Goal: Transaction & Acquisition: Purchase product/service

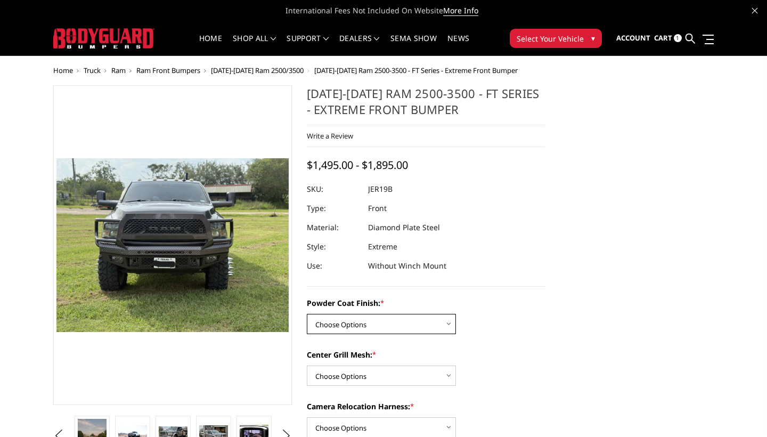
click at [403, 327] on select "Choose Options Bare Metal Gloss Black Powder Coat Textured Black Powder Coat" at bounding box center [381, 324] width 149 height 20
select select "3214"
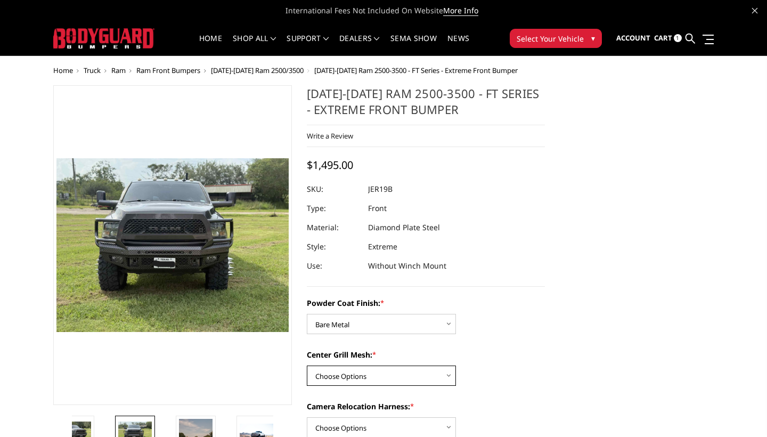
select select "3217"
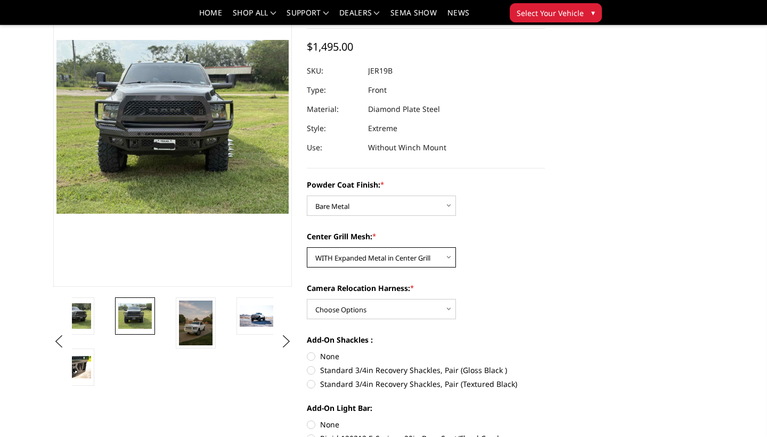
scroll to position [90, 0]
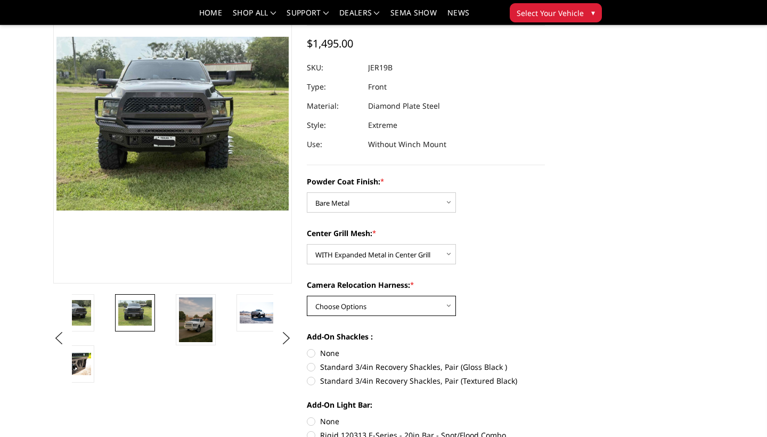
click at [369, 305] on select "Choose Options WITH Camera Relocation Harness WITHOUT Camera Relocation Harness" at bounding box center [381, 306] width 149 height 20
select select "3219"
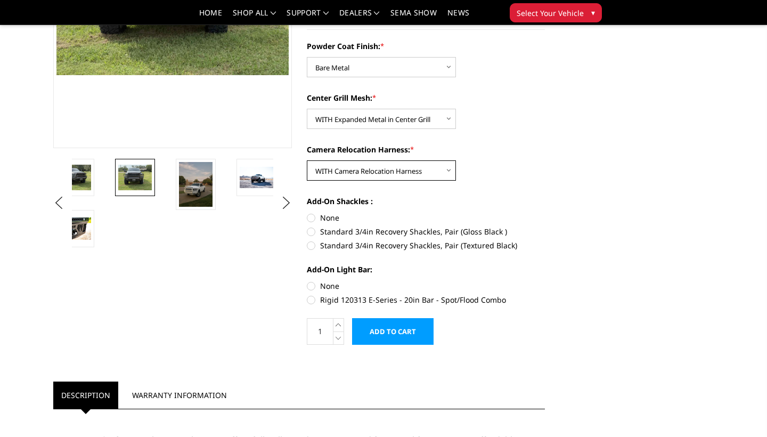
scroll to position [250, 0]
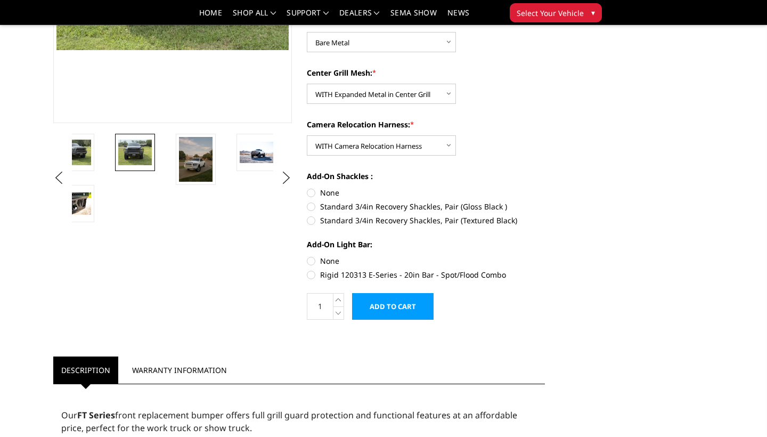
click at [307, 193] on label "None" at bounding box center [426, 192] width 239 height 11
click at [307, 188] on input "None" at bounding box center [307, 187] width 1 height 1
radio input "true"
click at [311, 264] on label "None" at bounding box center [426, 260] width 239 height 11
click at [307, 256] on input "None" at bounding box center [307, 255] width 1 height 1
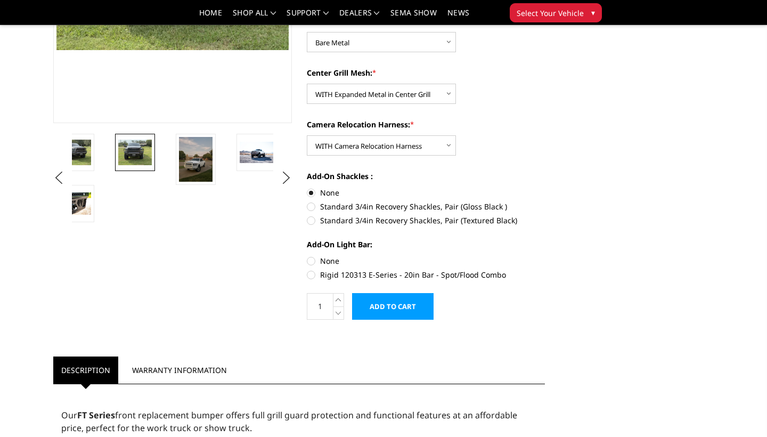
radio input "true"
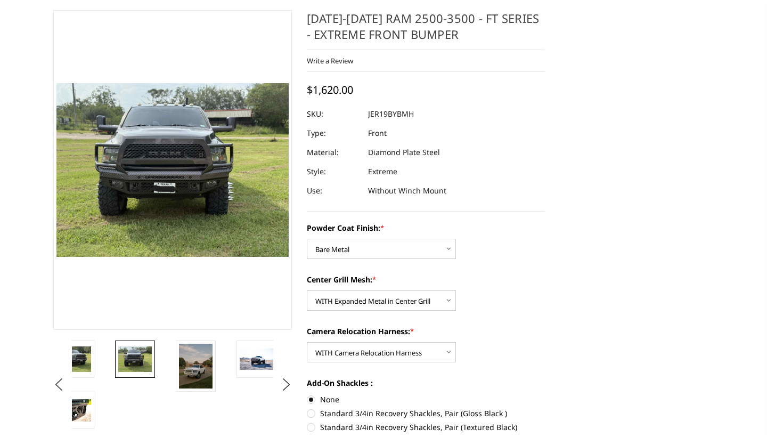
scroll to position [0, 0]
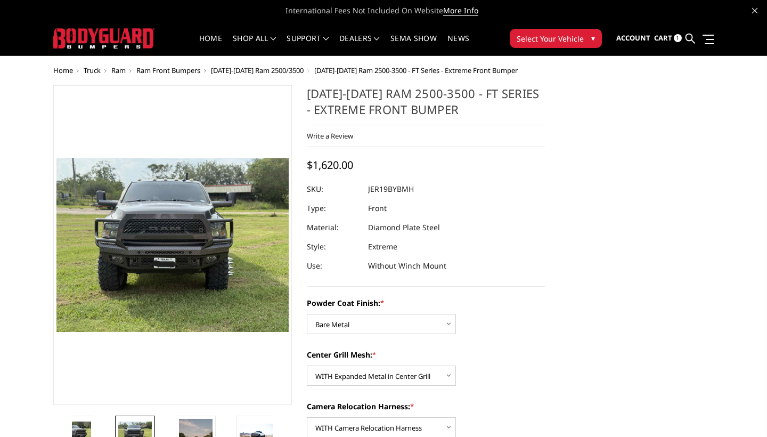
click at [651, 37] on ul "Account Sign out Cart 1 Search Search" at bounding box center [666, 39] width 98 height 34
click at [679, 39] on span "1" at bounding box center [678, 38] width 8 height 8
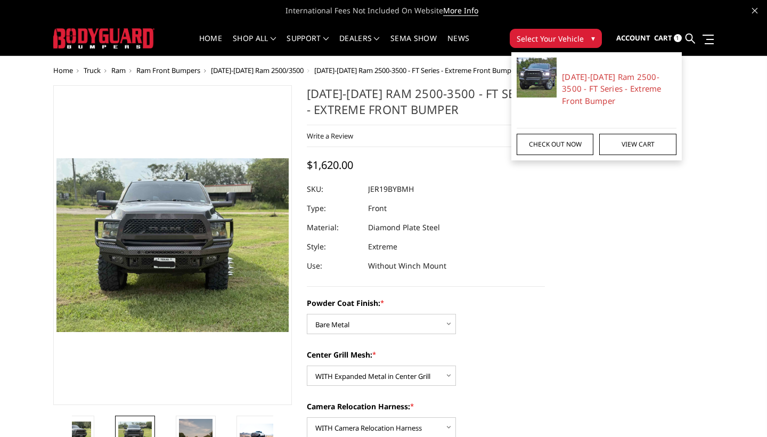
click at [582, 145] on link "Check out now" at bounding box center [555, 144] width 77 height 21
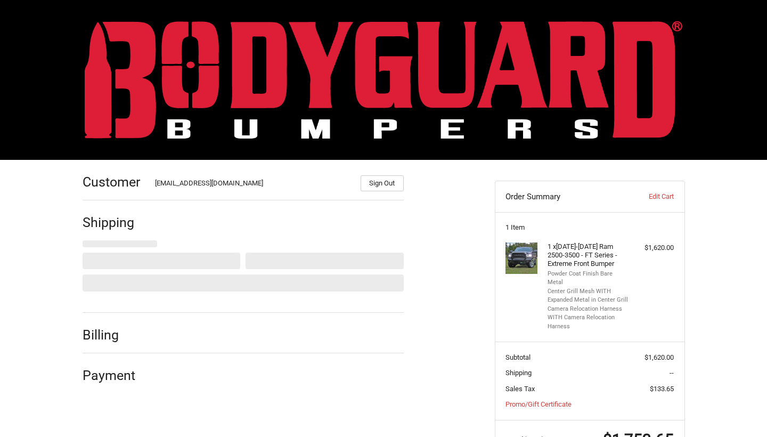
select select "US"
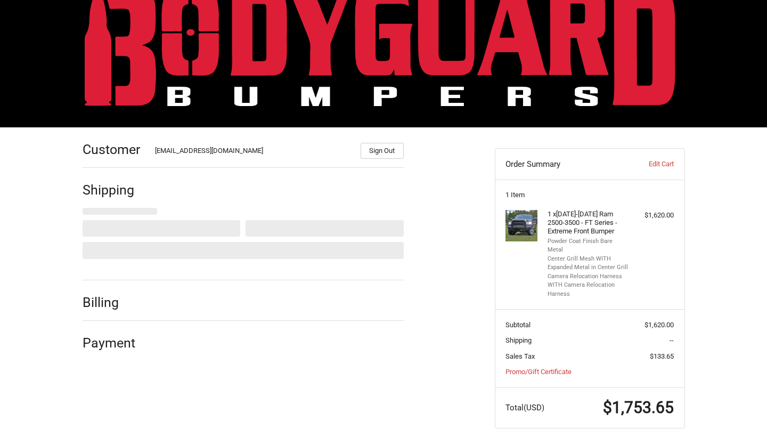
select select "TX"
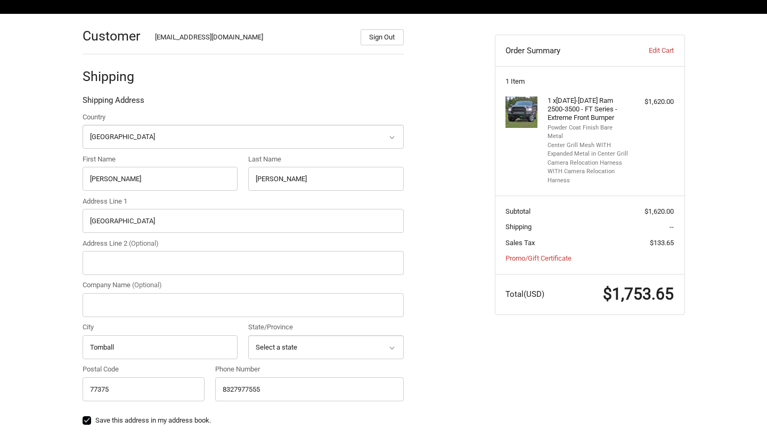
scroll to position [145, 0]
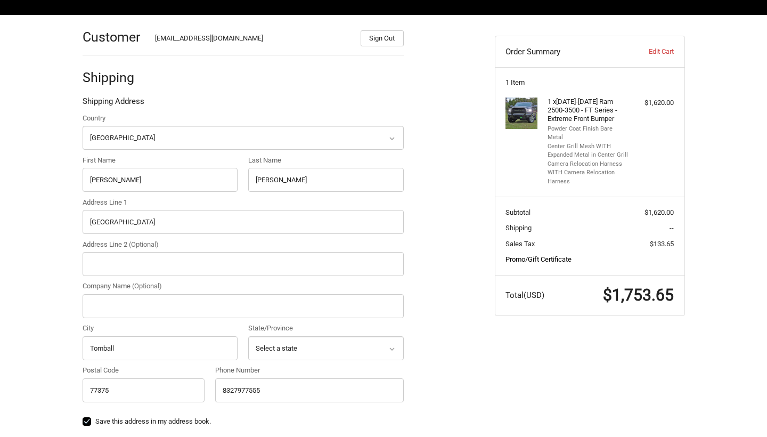
click at [557, 255] on link "Promo/Gift Certificate" at bounding box center [539, 259] width 66 height 8
click at [548, 274] on input "Gift Certificate or Coupon Code" at bounding box center [561, 282] width 111 height 24
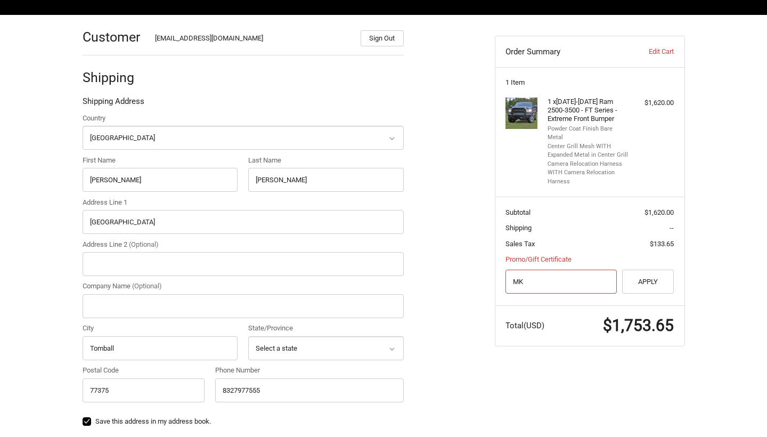
type input "M"
type input "mil-f44ba593d"
click at [661, 270] on button "Apply" at bounding box center [648, 282] width 52 height 24
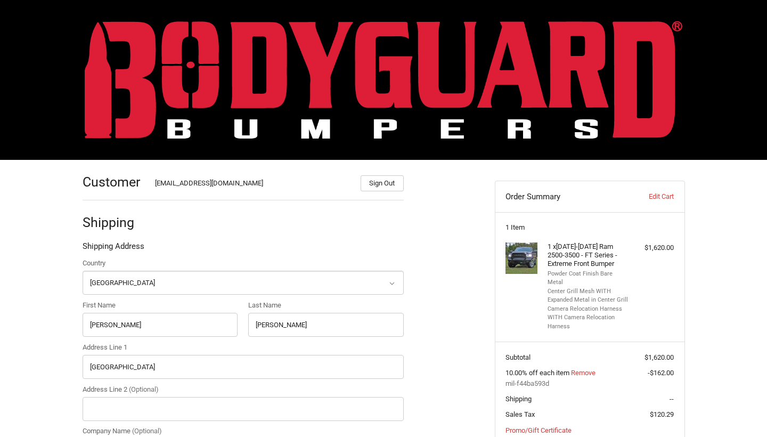
scroll to position [0, 0]
click at [351, 28] on img at bounding box center [384, 80] width 598 height 118
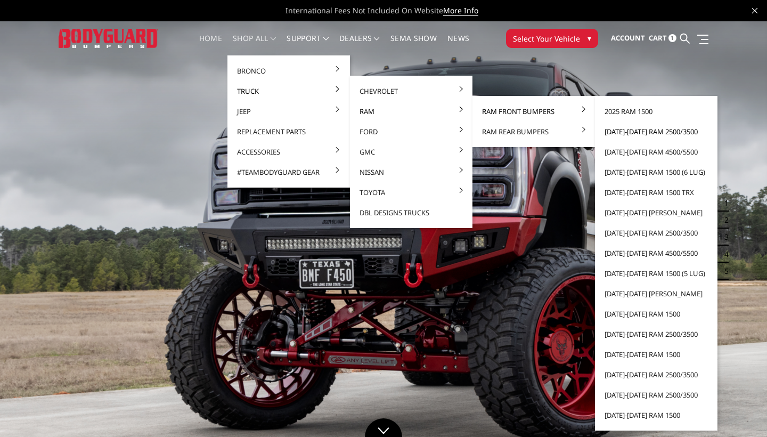
click at [632, 130] on link "[DATE]-[DATE] Ram 2500/3500" at bounding box center [657, 132] width 114 height 20
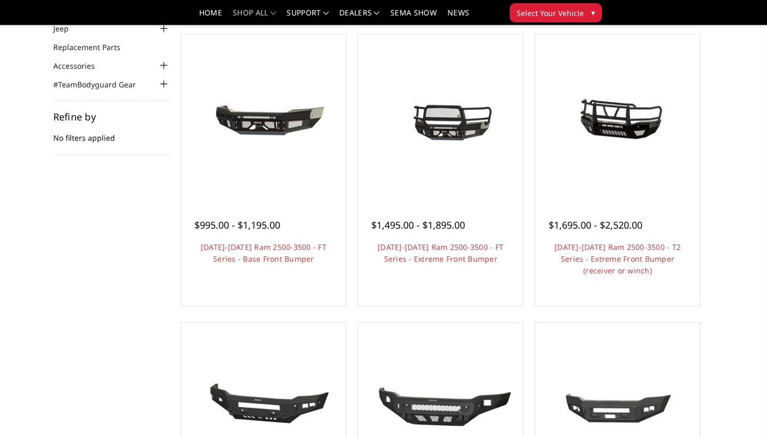
scroll to position [98, 0]
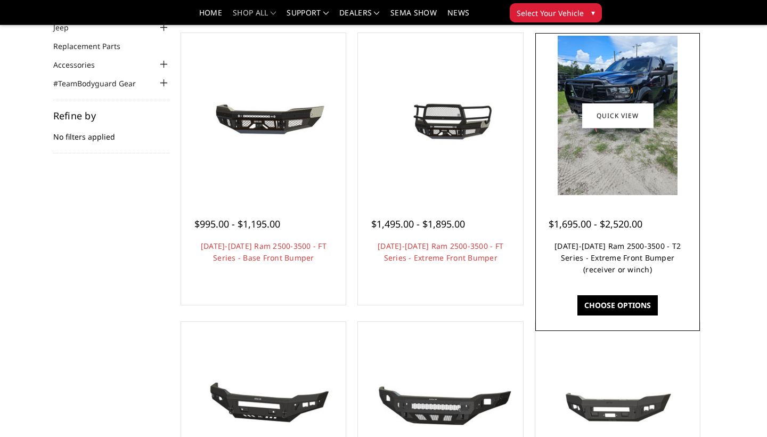
click at [603, 274] on link "2019-2026 Ram 2500-3500 - T2 Series - Extreme Front Bumper (receiver or winch)" at bounding box center [618, 258] width 126 height 34
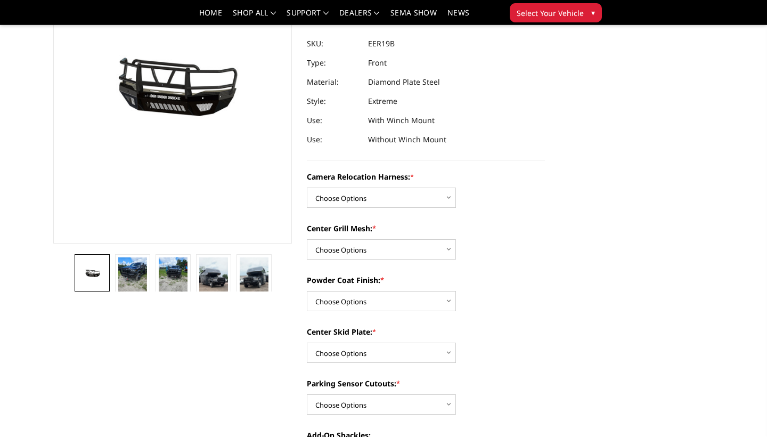
scroll to position [137, 0]
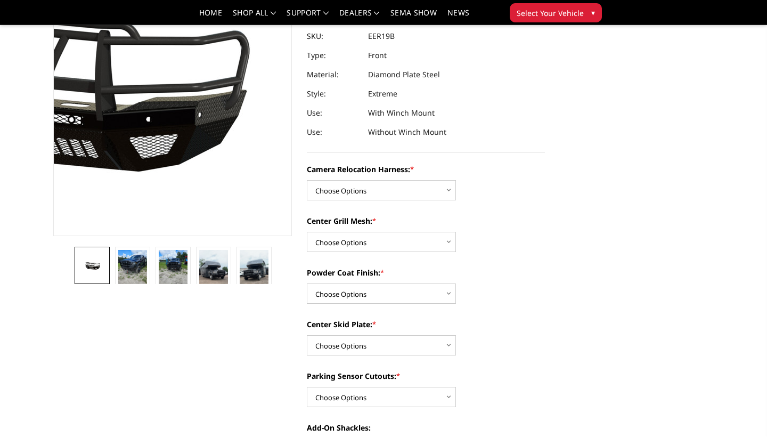
click at [233, 161] on img at bounding box center [60, 76] width 682 height 319
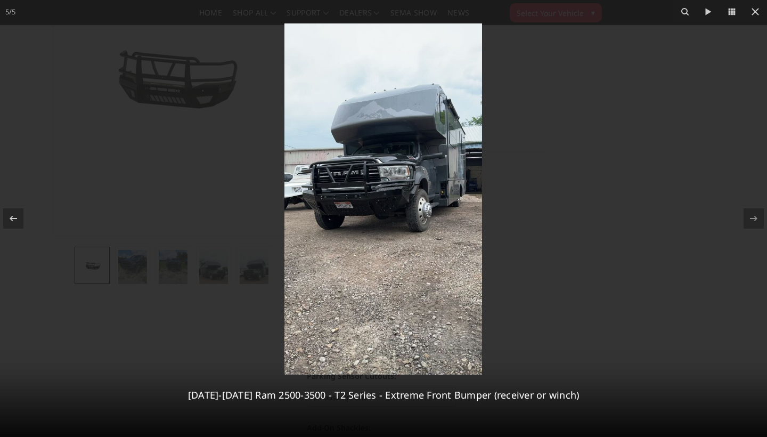
click at [514, 156] on div at bounding box center [383, 218] width 767 height 437
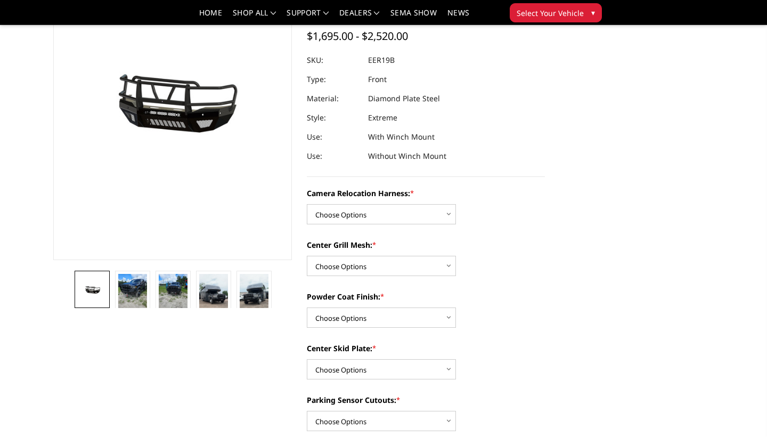
scroll to position [118, 0]
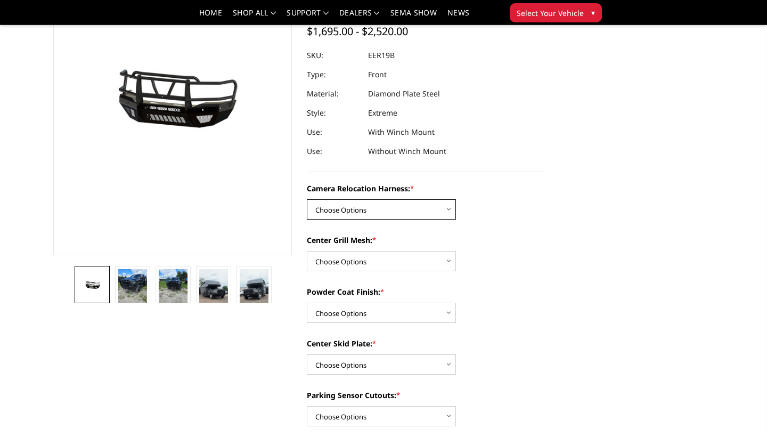
select select "3819"
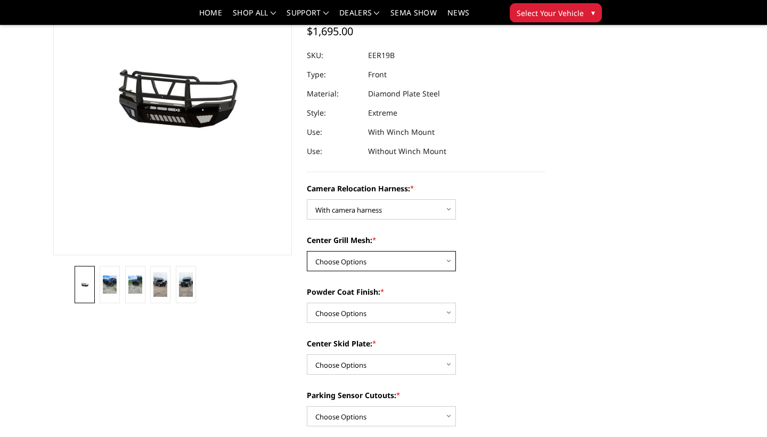
select select "3817"
select select "3814"
click at [410, 368] on select "Choose Options Winch Mount Skid Plate Standard Skid Plate (included) 2" Receive…" at bounding box center [381, 364] width 149 height 20
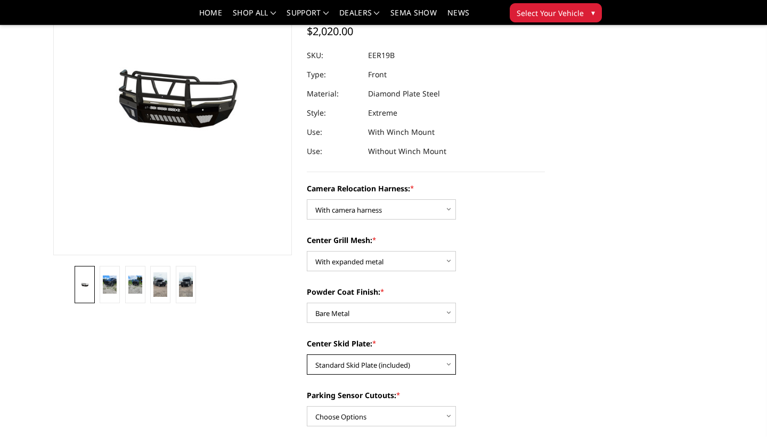
click at [383, 369] on select "Choose Options Winch Mount Skid Plate Standard Skid Plate (included) 2" Receive…" at bounding box center [381, 364] width 149 height 20
click at [378, 364] on select "Choose Options Winch Mount Skid Plate Standard Skid Plate (included) 2" Receive…" at bounding box center [381, 364] width 149 height 20
select select "3813"
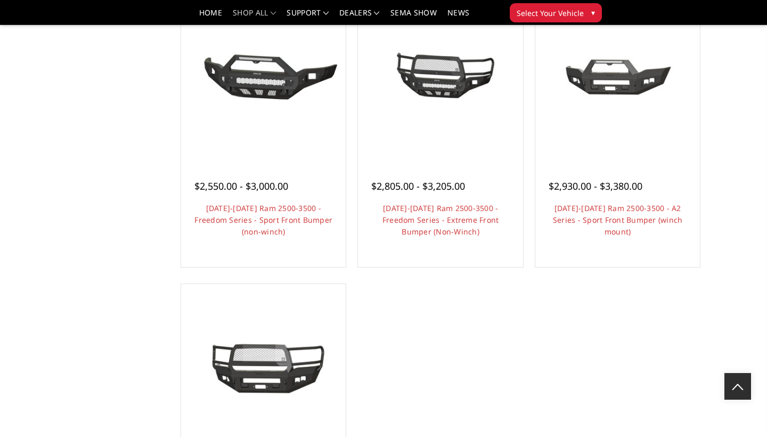
scroll to position [697, 0]
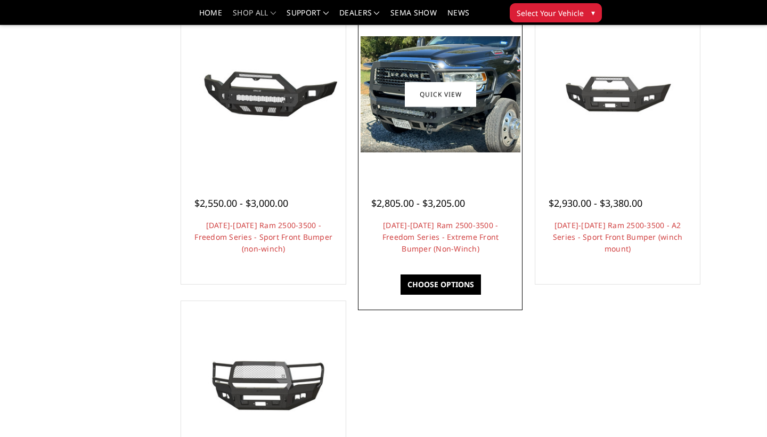
click at [426, 140] on img at bounding box center [440, 94] width 159 height 116
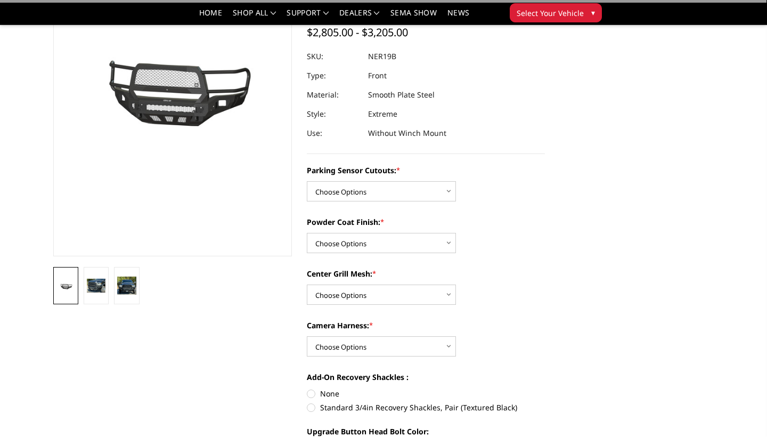
scroll to position [119, 0]
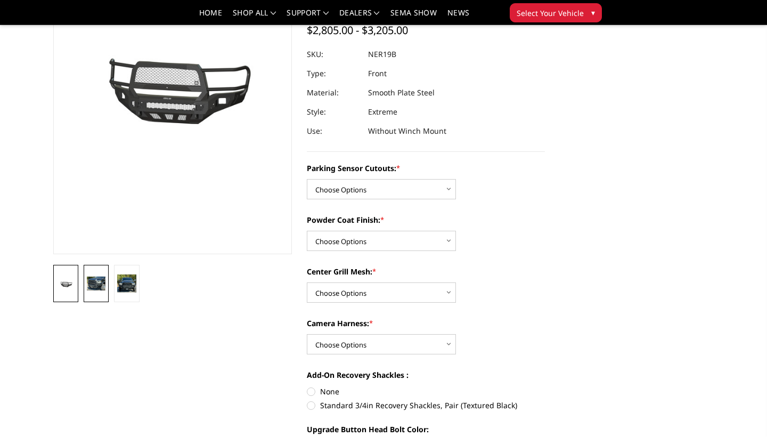
click at [100, 292] on link at bounding box center [96, 283] width 25 height 37
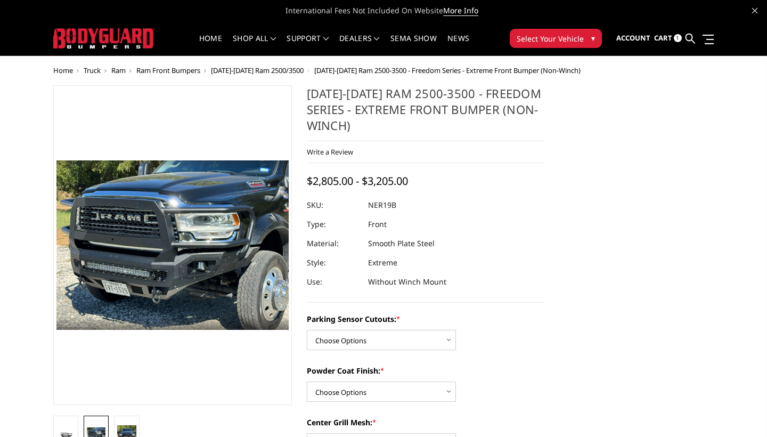
scroll to position [0, 0]
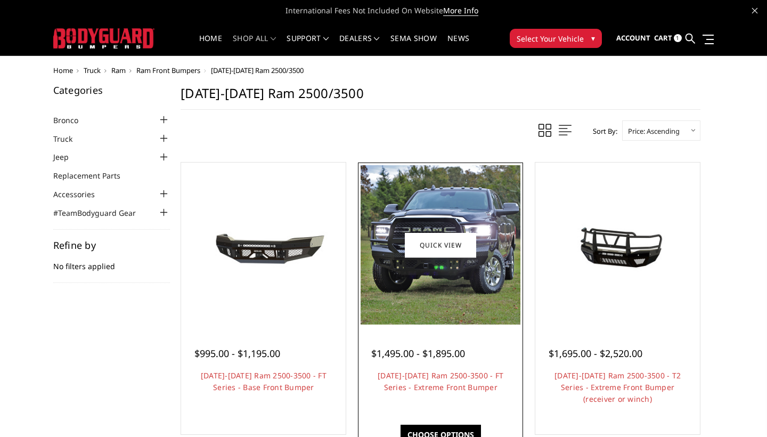
click at [415, 194] on img at bounding box center [440, 244] width 159 height 159
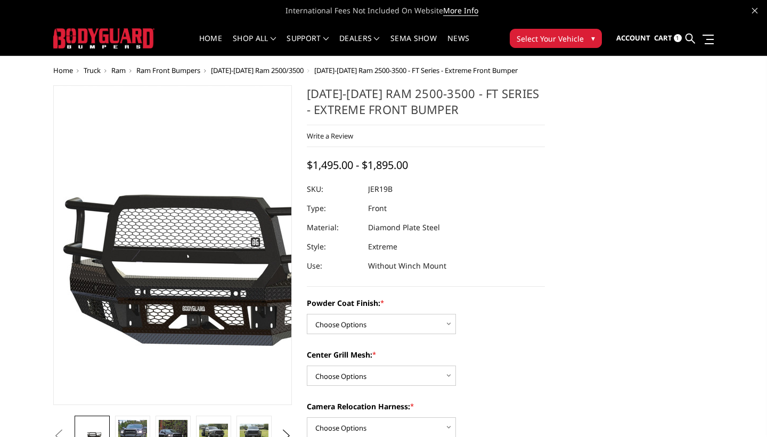
click at [170, 245] on img at bounding box center [178, 245] width 682 height 319
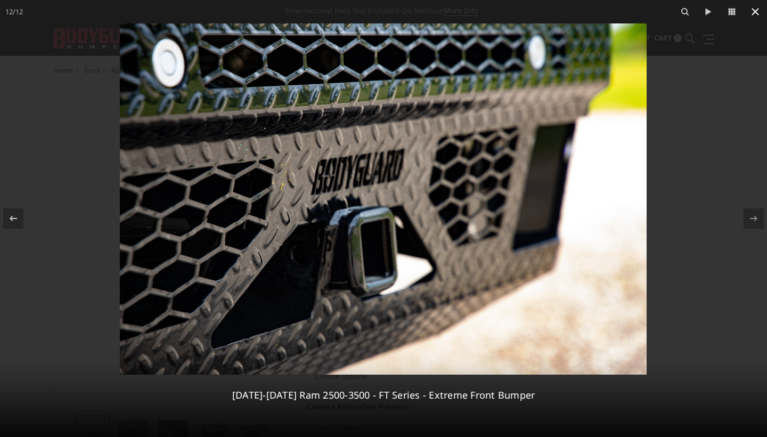
click at [754, 10] on icon at bounding box center [755, 11] width 7 height 7
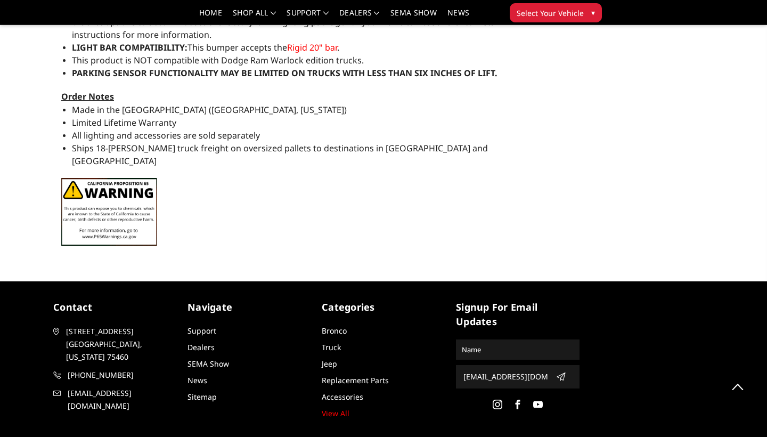
scroll to position [997, 0]
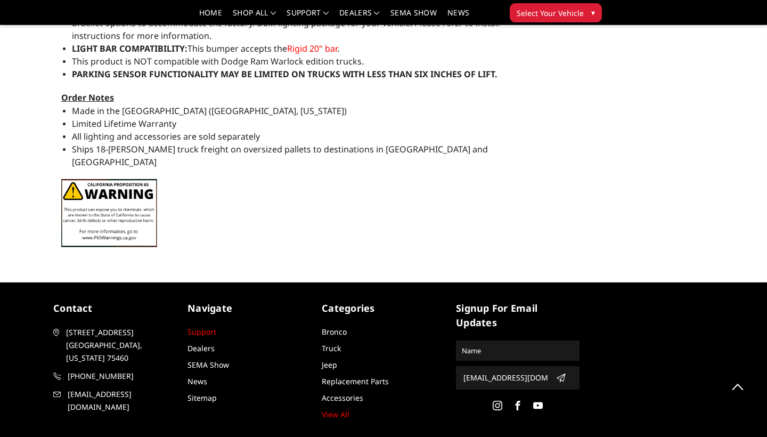
click at [196, 327] on link "Support" at bounding box center [202, 332] width 29 height 10
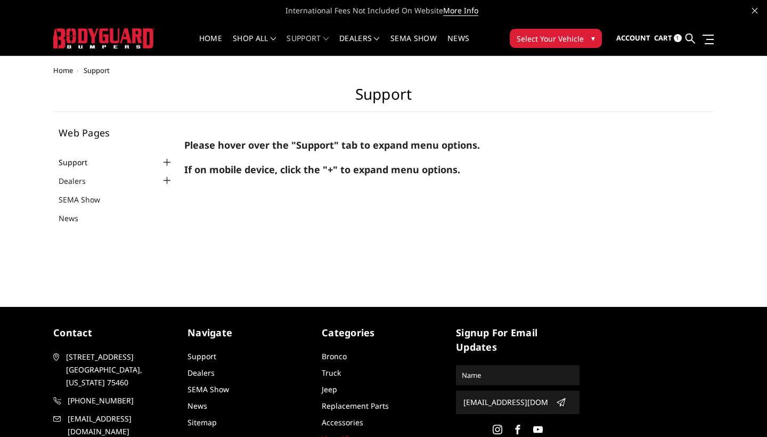
click at [80, 164] on link "Support" at bounding box center [80, 162] width 42 height 11
click at [167, 160] on div at bounding box center [167, 162] width 13 height 13
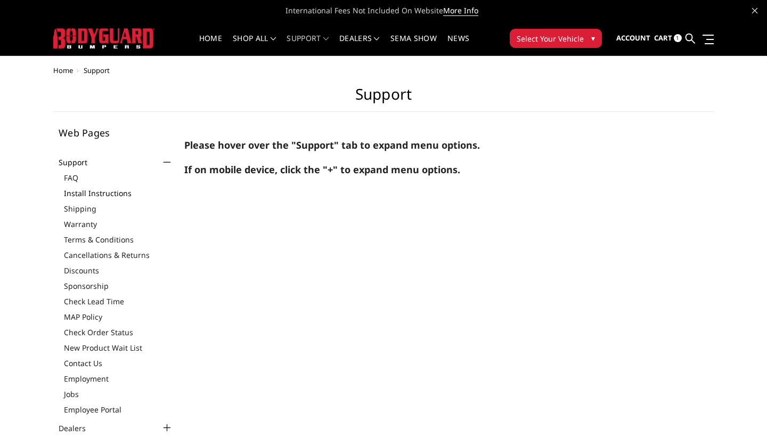
click at [118, 195] on link "Install Instructions" at bounding box center [119, 193] width 110 height 11
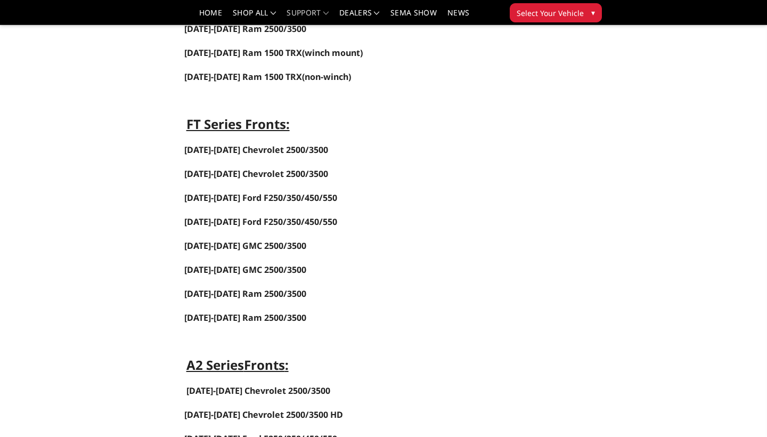
scroll to position [475, 0]
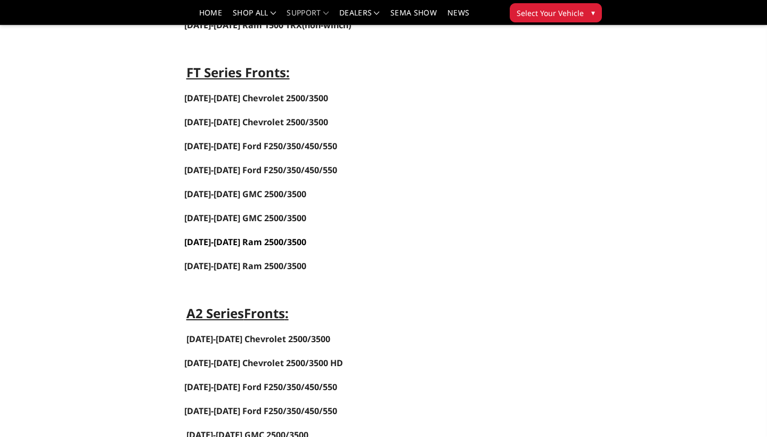
click at [248, 243] on link "[DATE]-[DATE] Ram 2500/3500" at bounding box center [245, 242] width 122 height 12
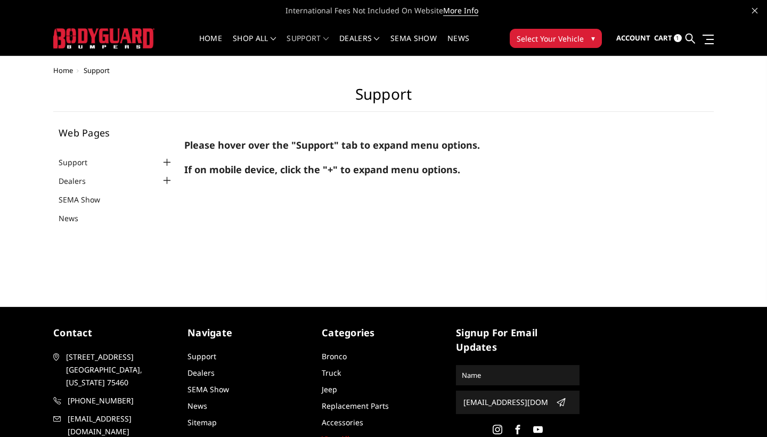
click at [491, 176] on p "If on mobile device, click the "+" to expand menu options." at bounding box center [440, 170] width 512 height 14
click at [673, 40] on link "Cart 1" at bounding box center [668, 38] width 28 height 29
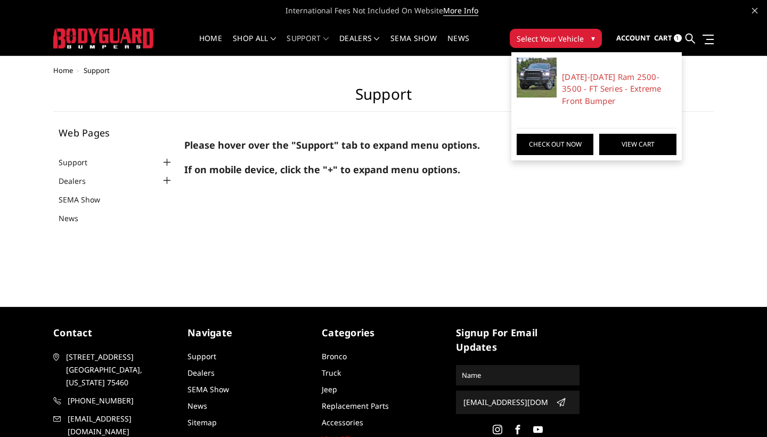
click at [642, 143] on link "View Cart" at bounding box center [638, 144] width 77 height 21
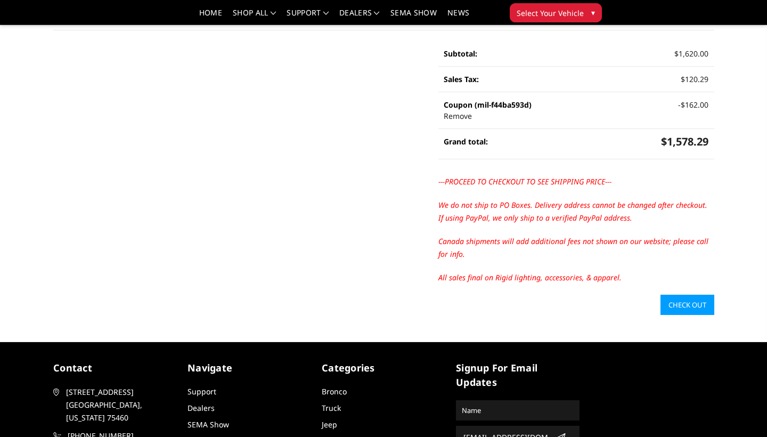
scroll to position [180, 0]
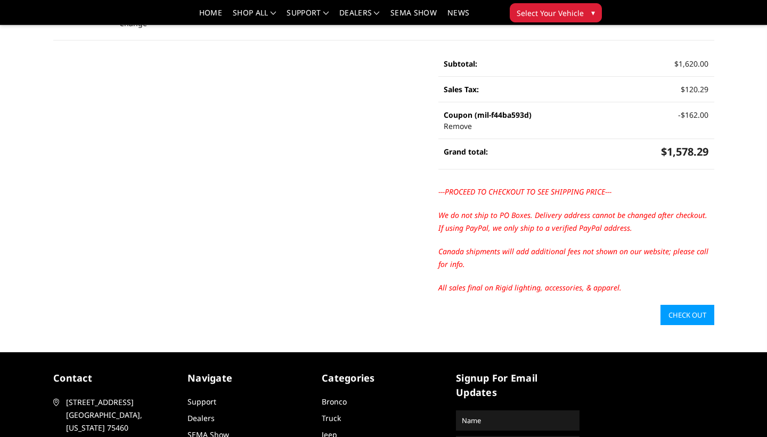
click at [696, 323] on link "Check out" at bounding box center [688, 315] width 54 height 20
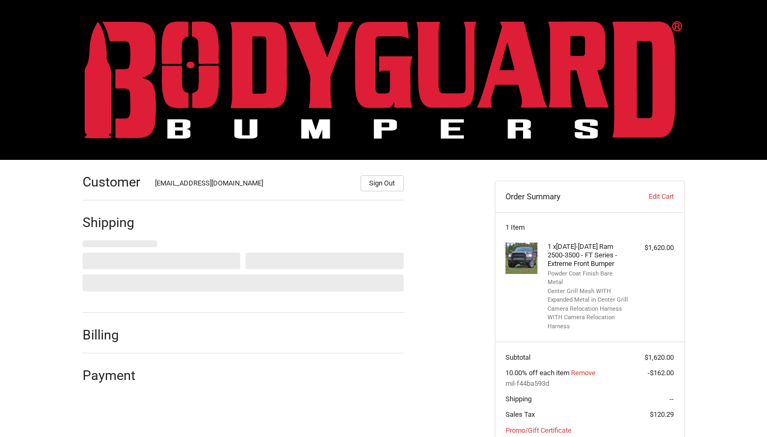
select select "US"
select select "[GEOGRAPHIC_DATA]"
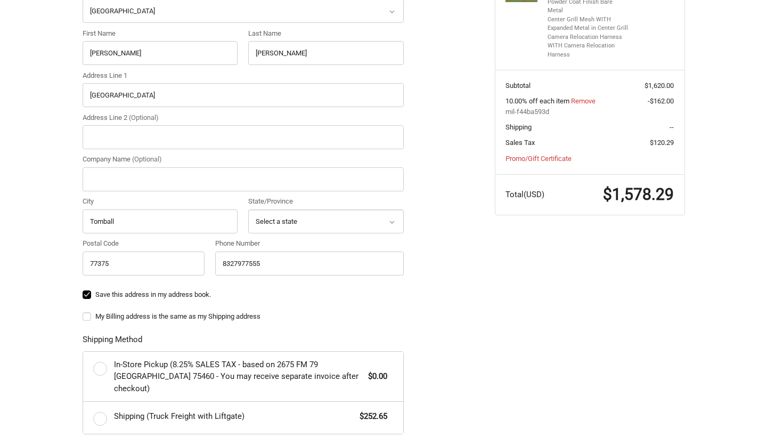
scroll to position [272, 0]
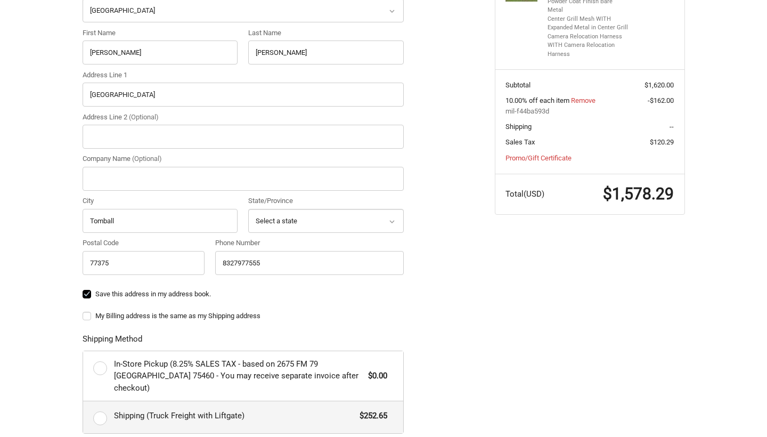
click at [100, 401] on label "Shipping (Truck Freight with Liftgate) $252.65" at bounding box center [243, 417] width 320 height 32
click at [84, 401] on input "Shipping (Truck Freight with Liftgate) $252.65" at bounding box center [83, 401] width 1 height 1
radio input "true"
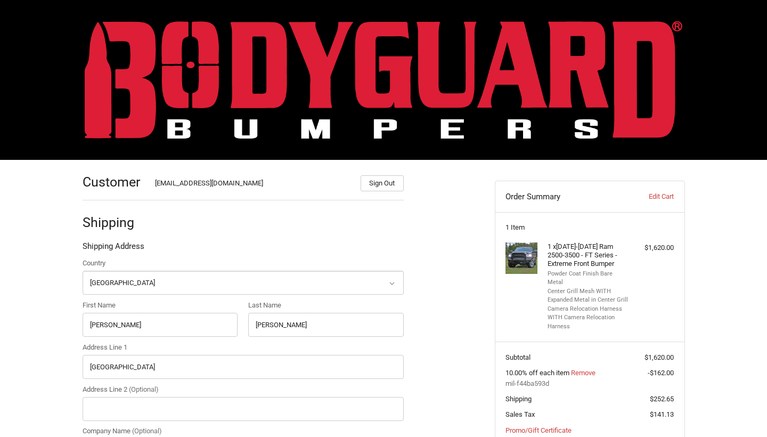
scroll to position [0, 0]
click at [207, 89] on img at bounding box center [384, 80] width 598 height 118
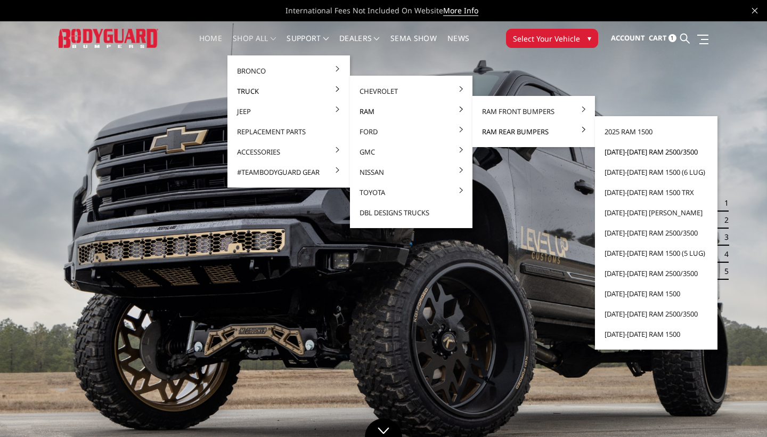
click at [634, 153] on link "[DATE]-[DATE] Ram 2500/3500" at bounding box center [657, 152] width 114 height 20
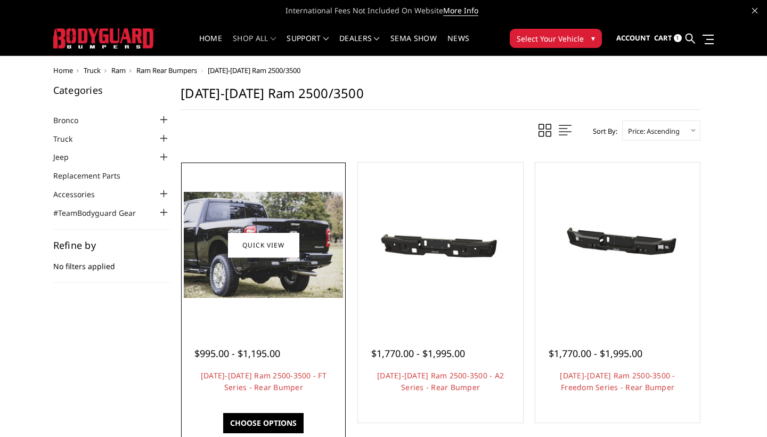
click at [325, 292] on img at bounding box center [263, 245] width 159 height 106
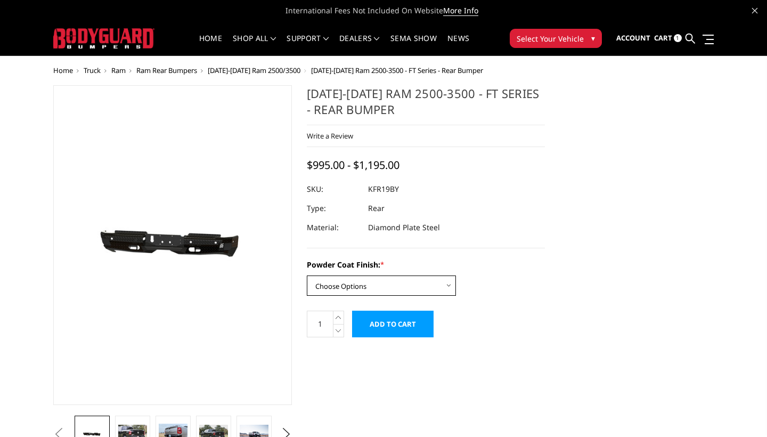
click at [357, 288] on select "Choose Options Bare Metal Gloss Black Powder Coat Textured Black Powder Coat" at bounding box center [381, 286] width 149 height 20
select select "3414"
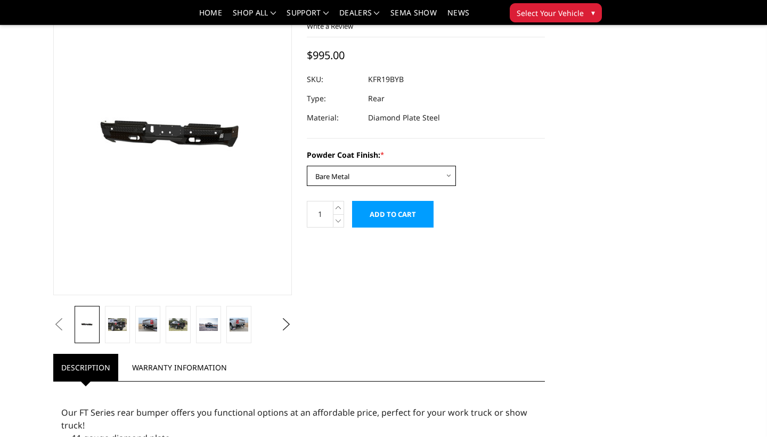
scroll to position [79, 0]
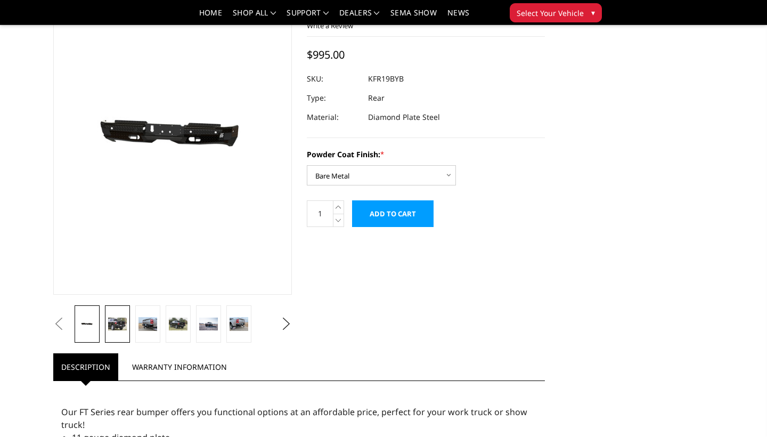
click at [122, 327] on img at bounding box center [117, 324] width 19 height 12
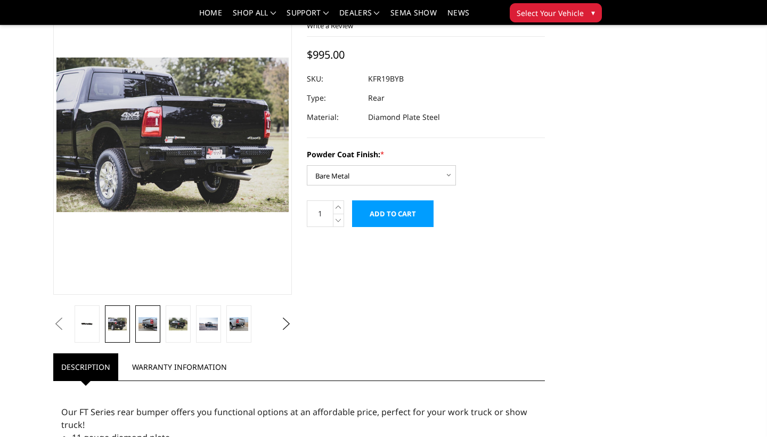
click at [150, 321] on img at bounding box center [148, 324] width 19 height 14
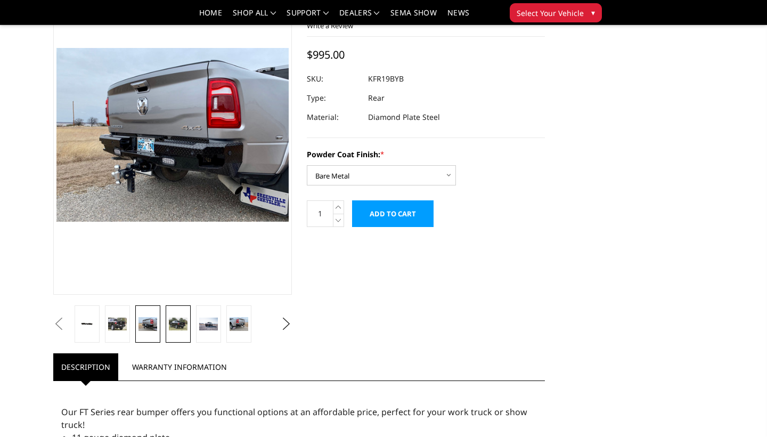
click at [180, 322] on img at bounding box center [178, 324] width 19 height 12
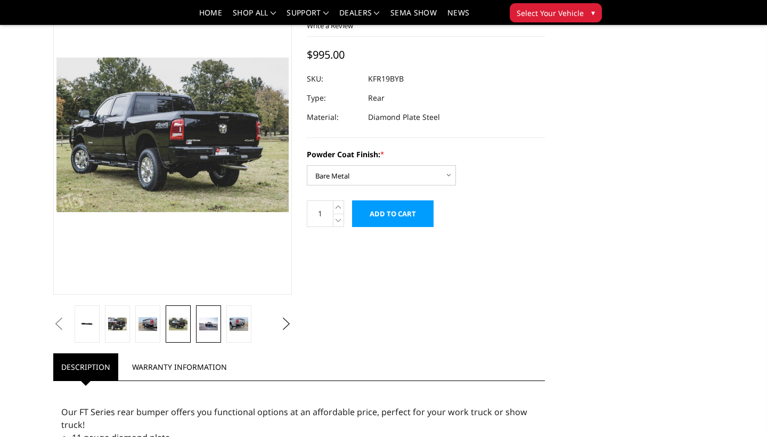
click at [206, 325] on img at bounding box center [208, 324] width 19 height 12
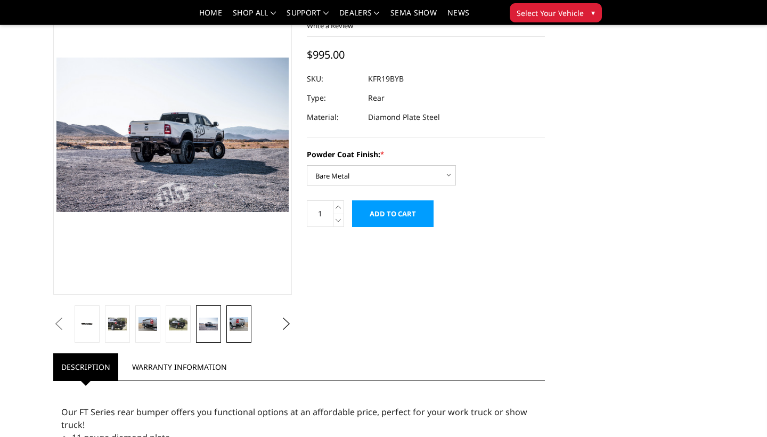
click at [239, 320] on img at bounding box center [239, 324] width 19 height 14
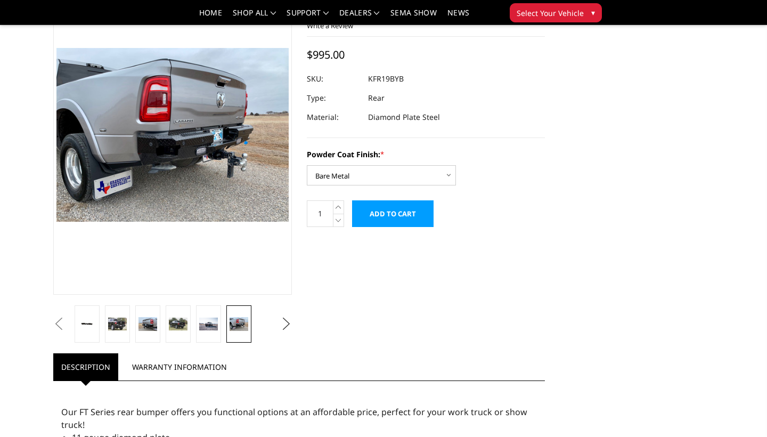
click at [286, 324] on button "Next" at bounding box center [286, 324] width 16 height 16
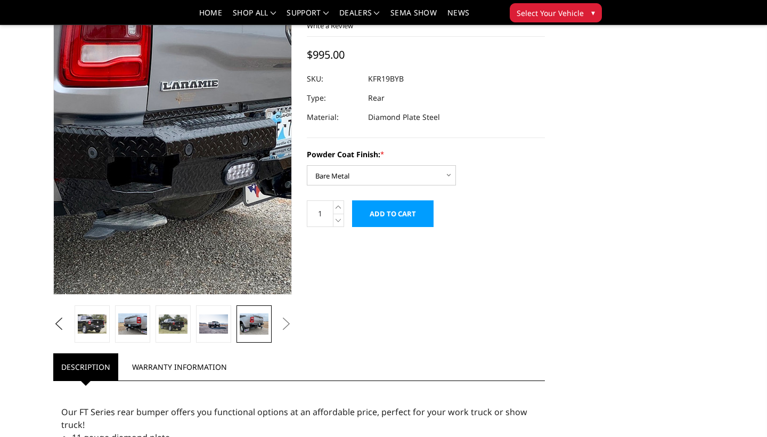
click at [182, 152] on img at bounding box center [156, 125] width 682 height 512
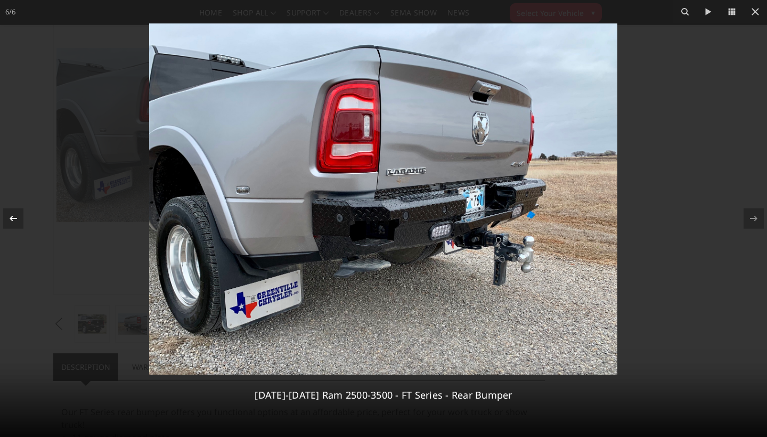
click at [17, 218] on icon at bounding box center [13, 218] width 13 height 13
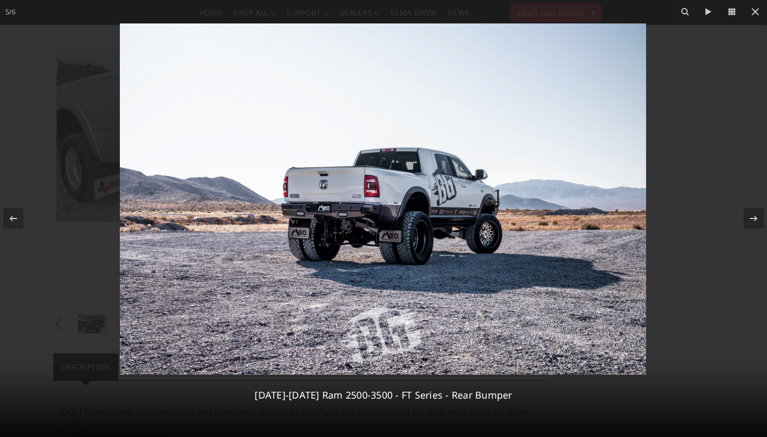
click at [360, 206] on img at bounding box center [383, 198] width 527 height 351
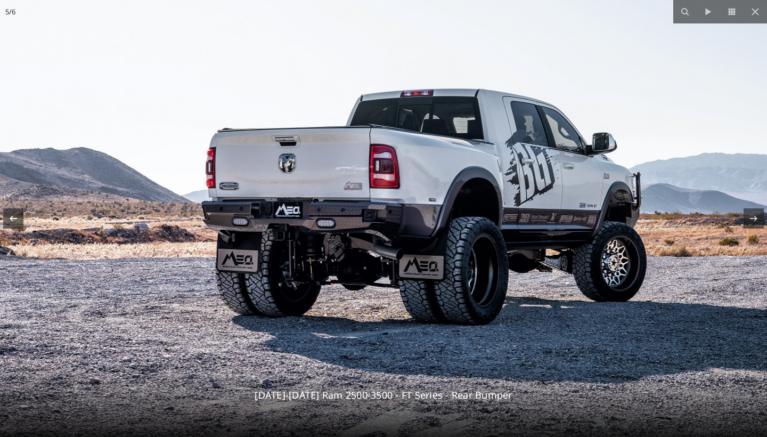
click at [13, 221] on icon at bounding box center [13, 218] width 13 height 13
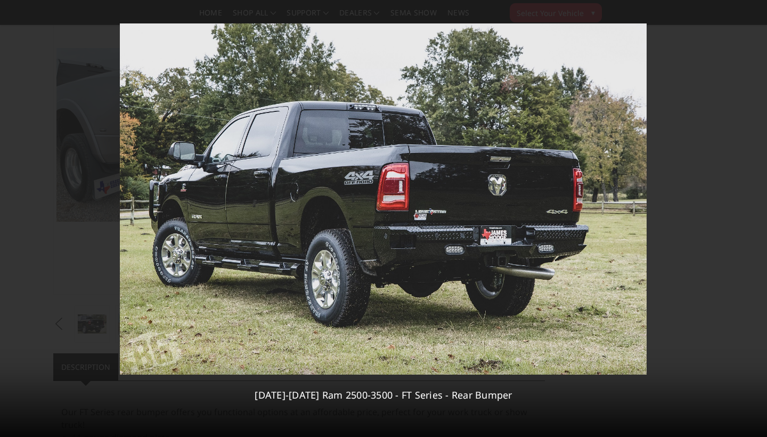
click at [13, 221] on div "4 / 6 2019-2026 Ram 2500-3500 - FT Series - Rear Bumper" at bounding box center [383, 218] width 767 height 437
click at [13, 221] on icon at bounding box center [13, 218] width 13 height 13
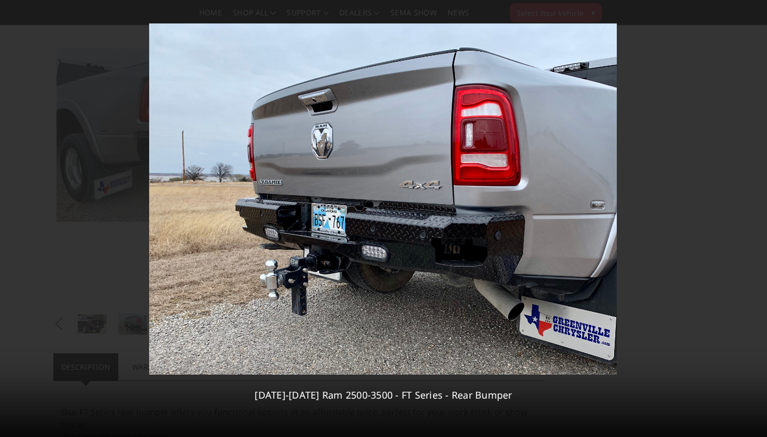
click at [13, 221] on div "3 / 6 2019-2026 Ram 2500-3500 - FT Series - Rear Bumper" at bounding box center [383, 218] width 767 height 437
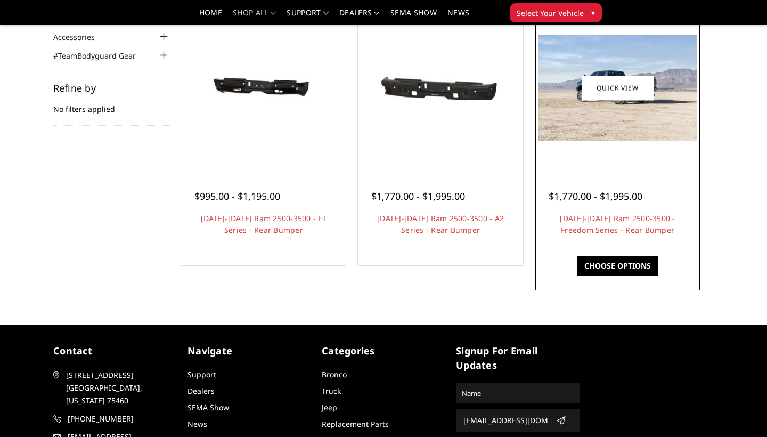
scroll to position [119, 0]
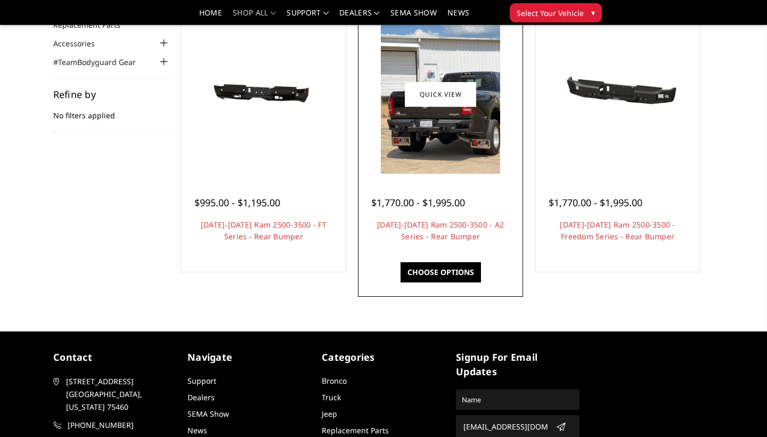
click at [449, 145] on img at bounding box center [441, 93] width 120 height 159
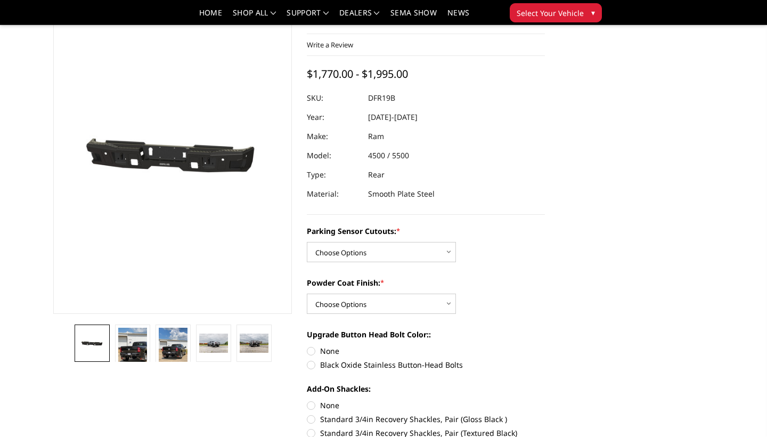
scroll to position [61, 0]
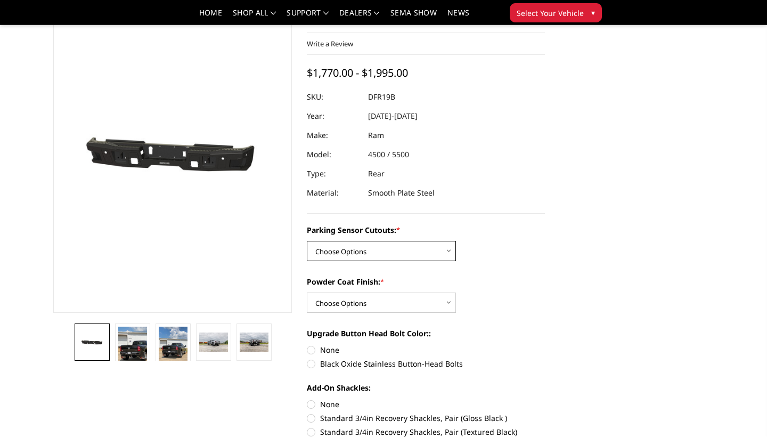
select select "2165"
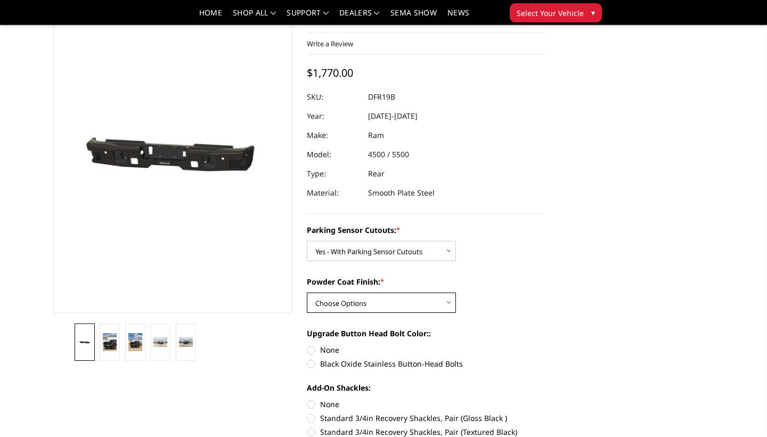
select select "2166"
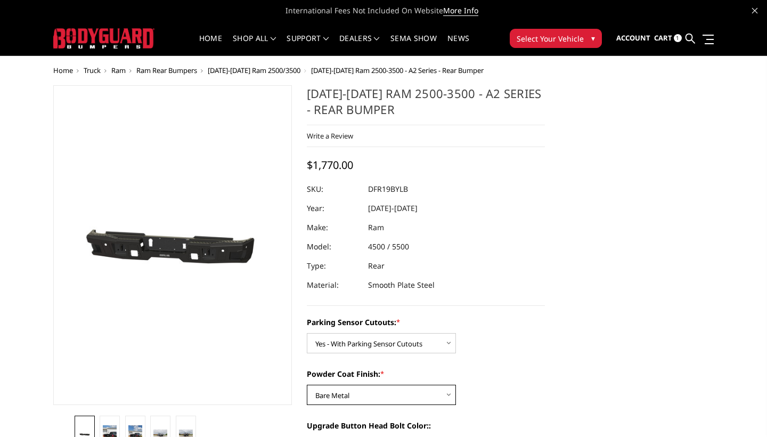
scroll to position [0, 0]
